Goal: Check status: Check status

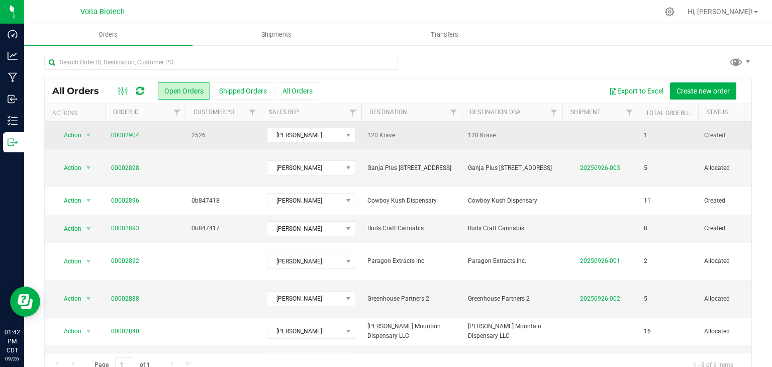
click at [134, 133] on link "00002904" at bounding box center [125, 136] width 28 height 10
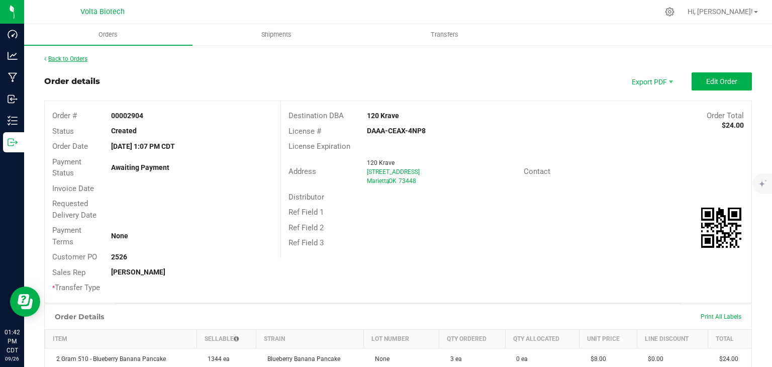
click at [83, 57] on link "Back to Orders" at bounding box center [65, 58] width 43 height 7
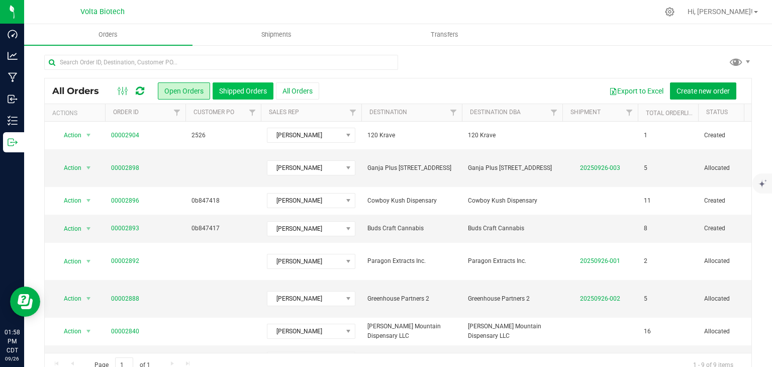
click at [218, 91] on button "Shipped Orders" at bounding box center [243, 90] width 61 height 17
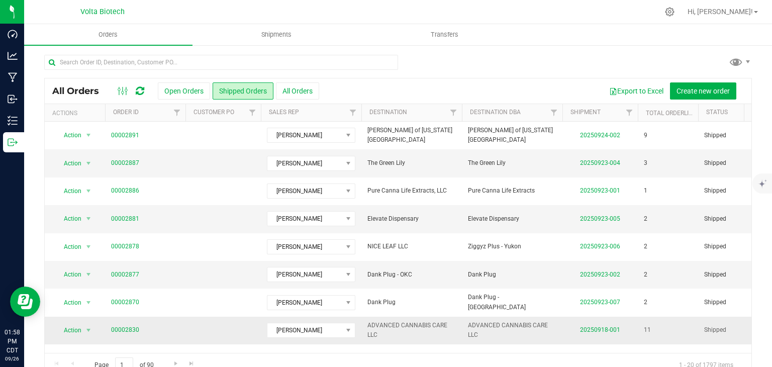
scroll to position [100, 0]
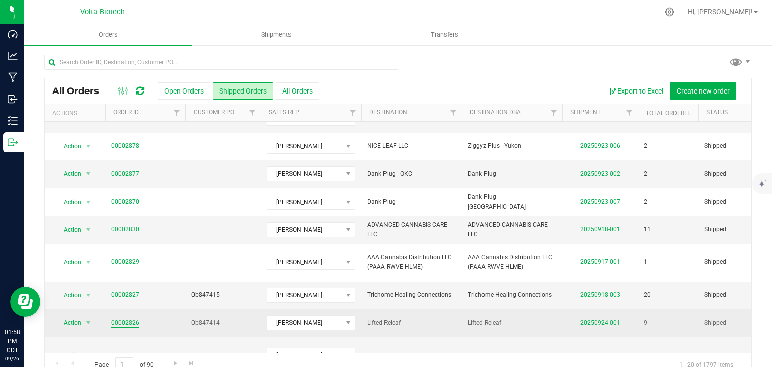
click at [124, 318] on link "00002826" at bounding box center [125, 323] width 28 height 10
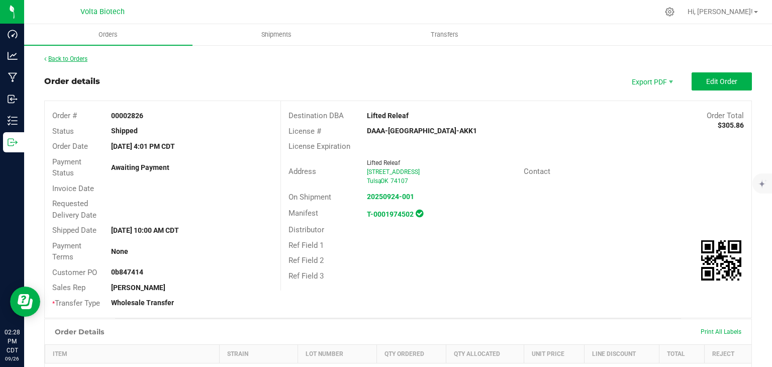
click at [67, 61] on link "Back to Orders" at bounding box center [65, 58] width 43 height 7
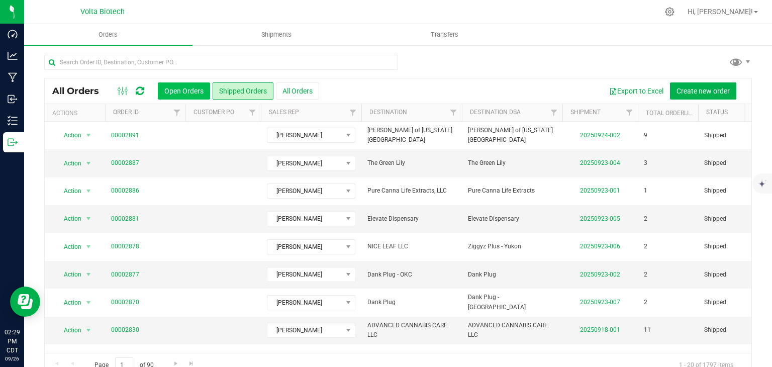
click at [173, 86] on button "Open Orders" at bounding box center [184, 90] width 52 height 17
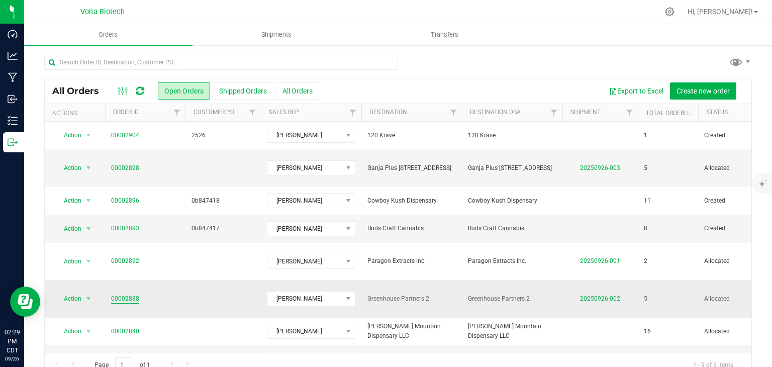
click at [133, 294] on link "00002888" at bounding box center [125, 299] width 28 height 10
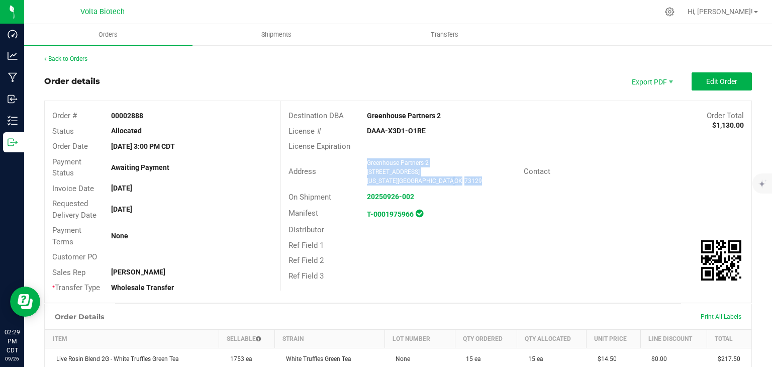
drag, startPoint x: 363, startPoint y: 161, endPoint x: 445, endPoint y: 183, distance: 84.5
click at [445, 183] on ngx-name-and-address "Greenhouse Partners 2 [STREET_ADDRESS][US_STATE]" at bounding box center [441, 171] width 149 height 27
copy ngx-name-and-address "Greenhouse Partners 2 [STREET_ADDRESS][US_STATE]"
click at [64, 55] on link "Back to Orders" at bounding box center [65, 58] width 43 height 7
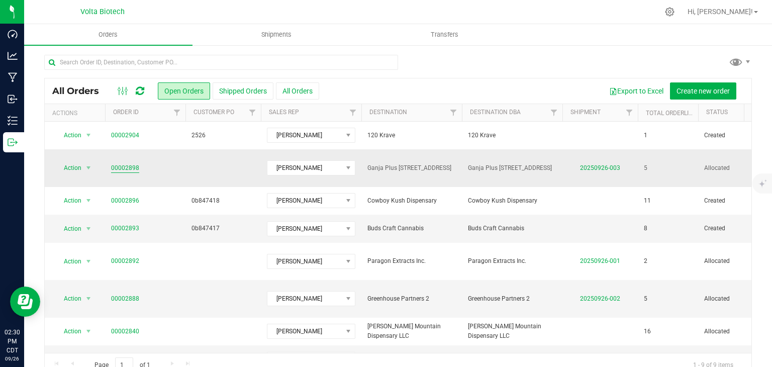
click at [129, 163] on link "00002898" at bounding box center [125, 168] width 28 height 10
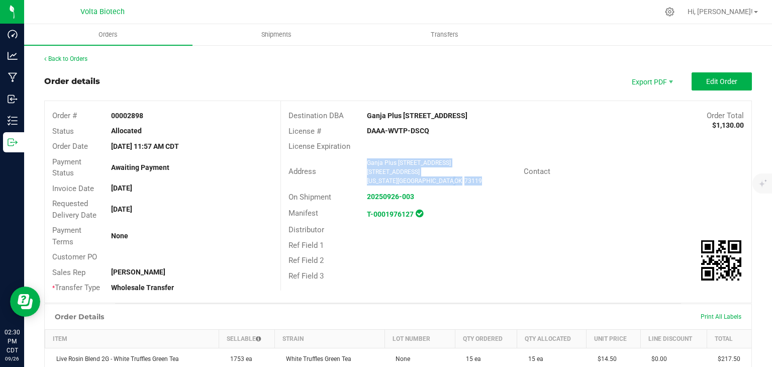
drag, startPoint x: 381, startPoint y: 165, endPoint x: 452, endPoint y: 183, distance: 73.1
click at [452, 183] on div "Ganja Plus [STREET_ADDRESS][US_STATE]" at bounding box center [443, 171] width 162 height 27
click at [74, 59] on link "Back to Orders" at bounding box center [65, 58] width 43 height 7
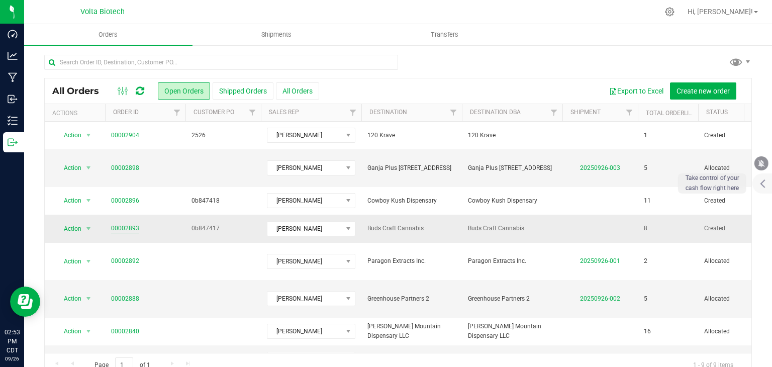
click at [127, 224] on link "00002893" at bounding box center [125, 229] width 28 height 10
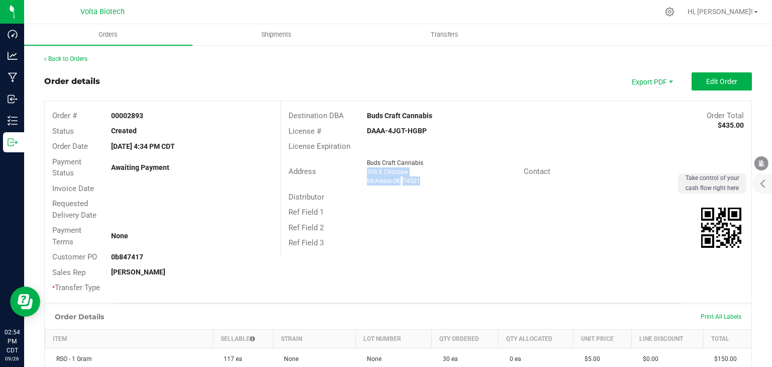
drag, startPoint x: 363, startPoint y: 172, endPoint x: 434, endPoint y: 183, distance: 71.7
click at [434, 183] on ngx-name-and-address "Buds Craft Cannabis [STREET_ADDRESS]" at bounding box center [441, 171] width 149 height 27
copy ngx-name-and-address "[STREET_ADDRESS]"
